Goal: Information Seeking & Learning: Learn about a topic

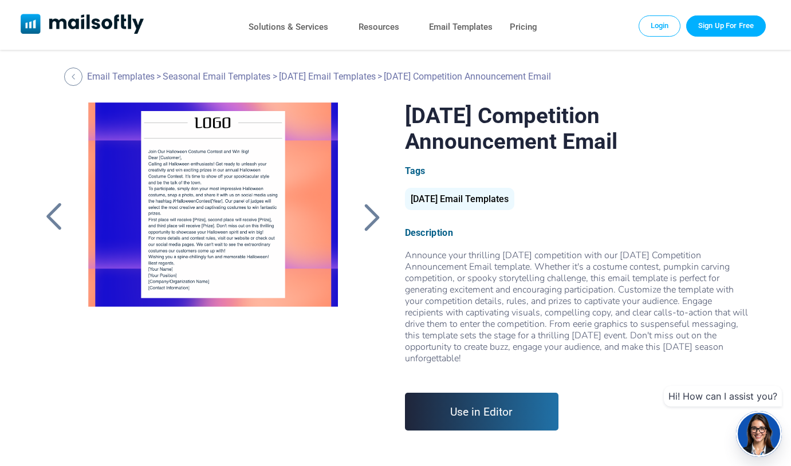
click at [376, 212] on div at bounding box center [371, 217] width 29 height 30
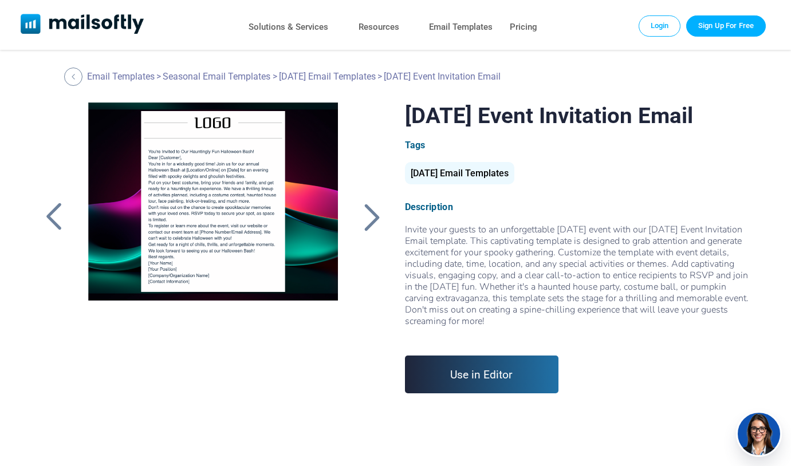
click at [380, 210] on div at bounding box center [371, 217] width 29 height 30
